Goal: Task Accomplishment & Management: Manage account settings

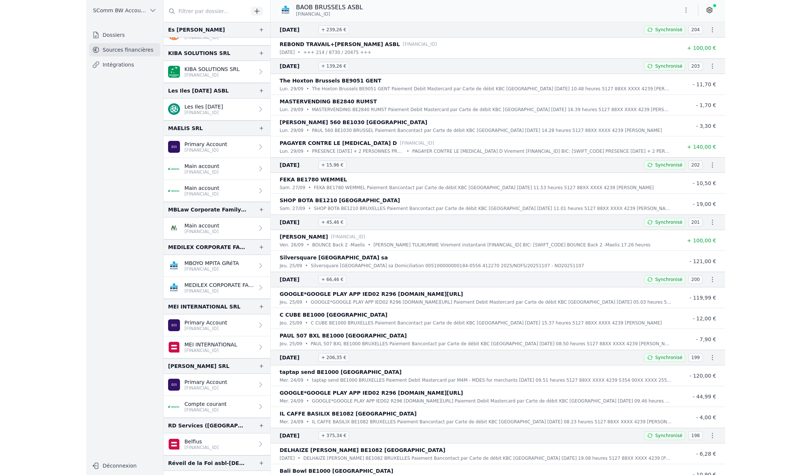
scroll to position [223, 0]
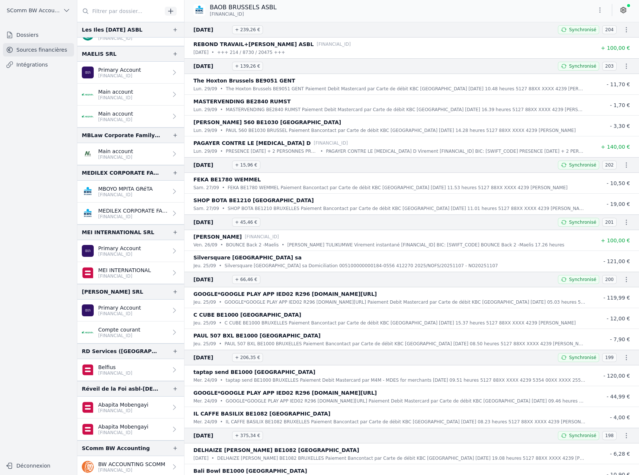
click at [127, 365] on p "Belfius" at bounding box center [115, 367] width 34 height 7
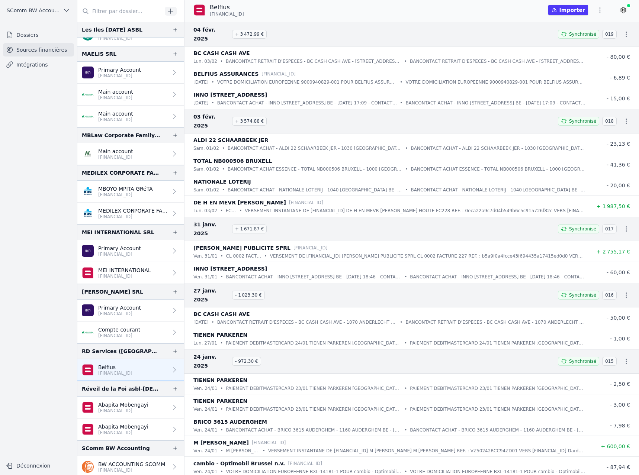
click at [623, 31] on icon "button" at bounding box center [626, 34] width 7 height 7
click at [624, 29] on div at bounding box center [319, 237] width 639 height 475
click at [626, 32] on icon "button" at bounding box center [626, 34] width 1 height 5
click at [624, 10] on div at bounding box center [319, 237] width 639 height 475
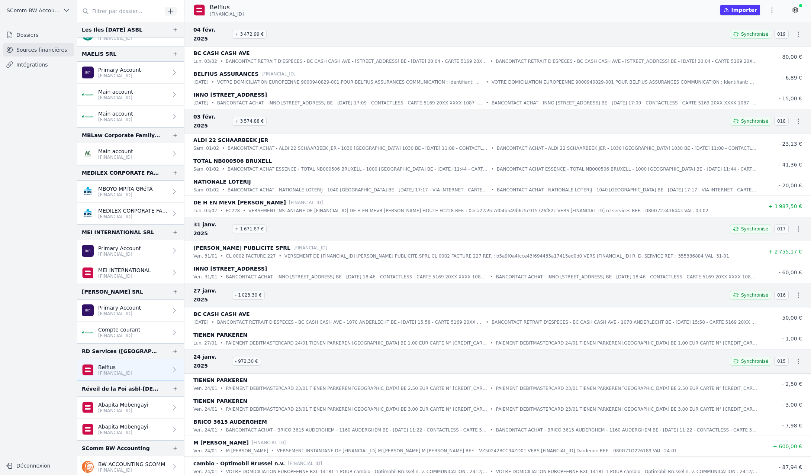
click at [639, 10] on icon at bounding box center [795, 9] width 7 height 7
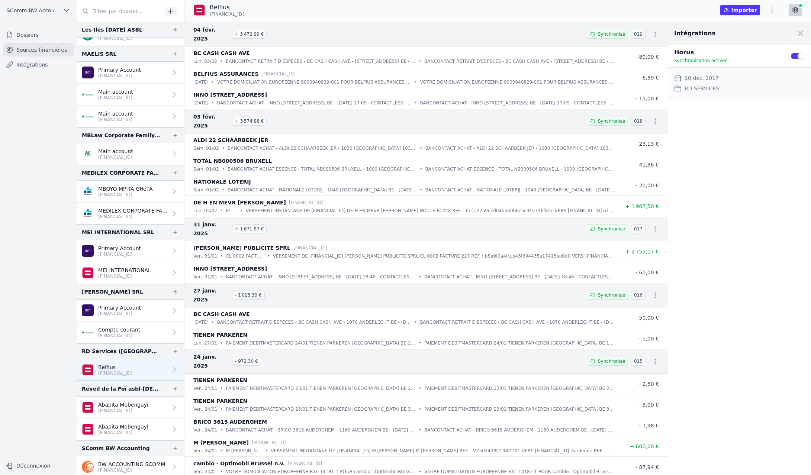
click at [639, 56] on button "Use setting" at bounding box center [798, 55] width 15 height 7
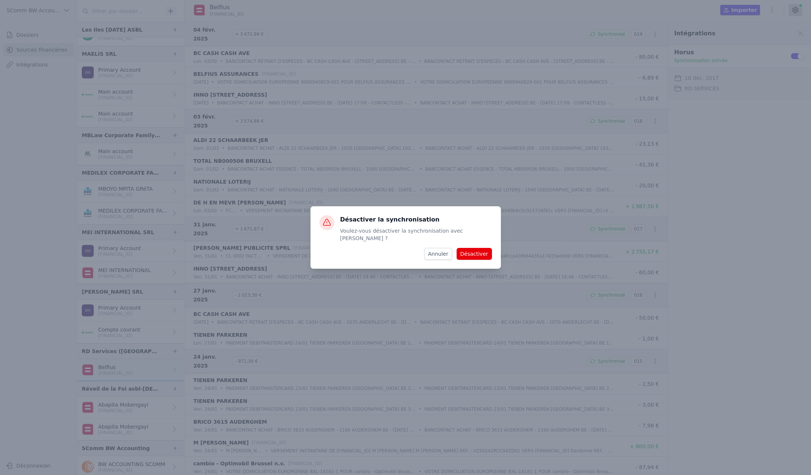
click at [477, 252] on button "Désactiver" at bounding box center [474, 254] width 35 height 12
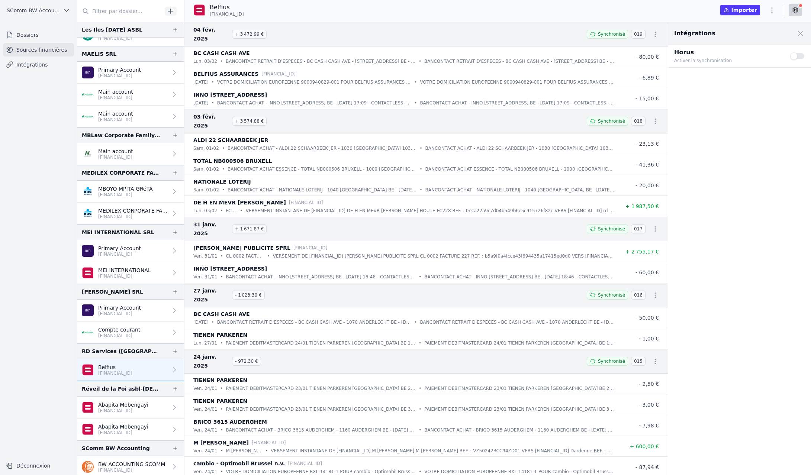
click at [113, 369] on p "Belfius" at bounding box center [115, 367] width 34 height 7
